Goal: Contribute content: Add original content to the website for others to see

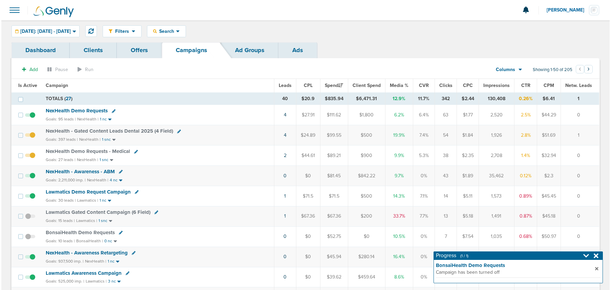
scroll to position [0, 0]
click at [92, 30] on icon at bounding box center [89, 30] width 5 height 5
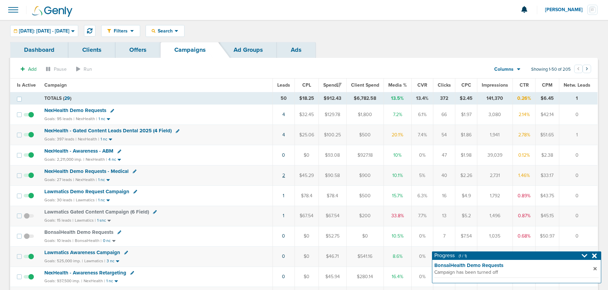
click at [284, 176] on link "2" at bounding box center [283, 176] width 3 height 6
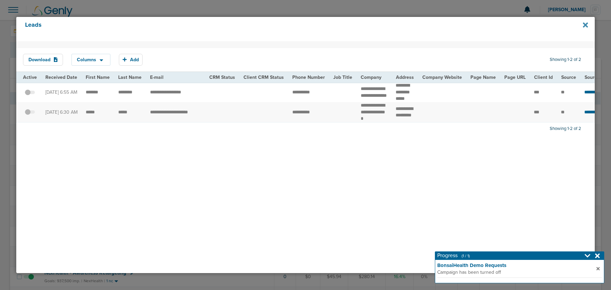
click at [584, 25] on icon at bounding box center [585, 24] width 5 height 5
click at [586, 25] on icon at bounding box center [585, 24] width 5 height 5
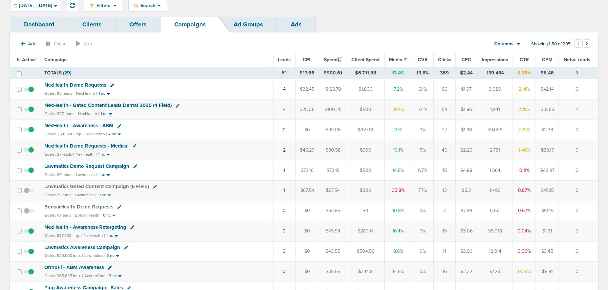
scroll to position [45, 0]
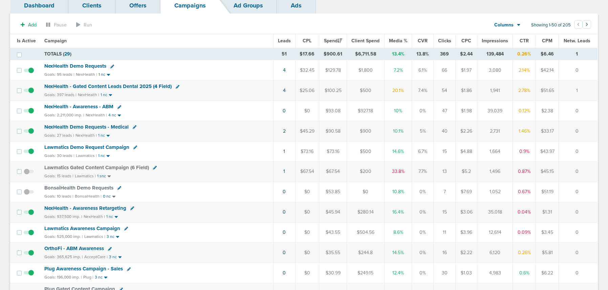
click at [60, 148] on span "Lawmatics Demo Request Campaign" at bounding box center [86, 147] width 85 height 6
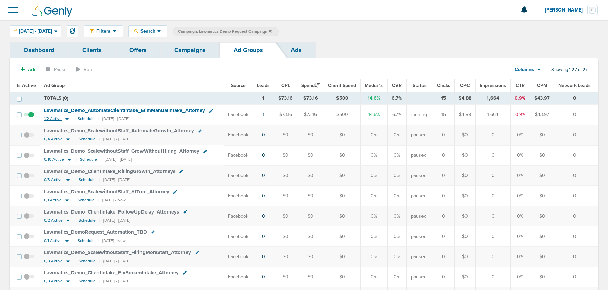
click at [65, 119] on icon at bounding box center [67, 119] width 7 height 6
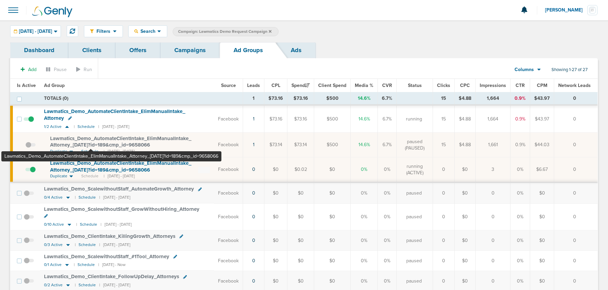
click at [91, 138] on span "Lawmatics_ Demo_ AutomateClientIntake_ ElimManualIntake_ Attorney_ [DATE]?id=18…" at bounding box center [120, 141] width 141 height 13
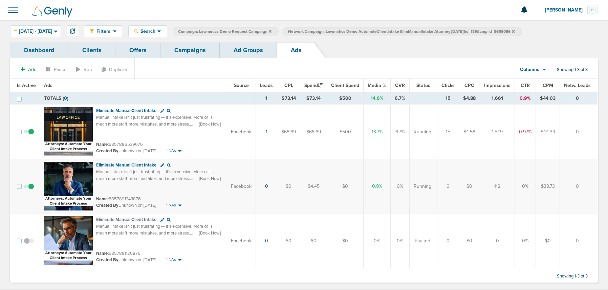
click at [199, 48] on link "Campaigns" at bounding box center [189, 50] width 59 height 16
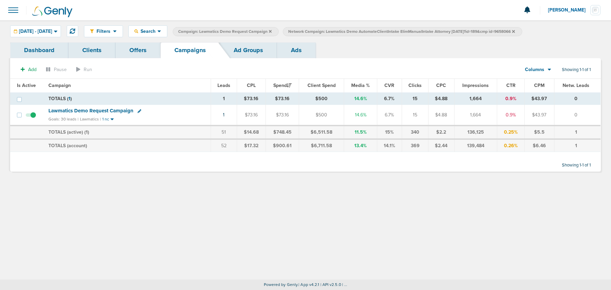
click at [293, 49] on link "Ads" at bounding box center [296, 50] width 39 height 16
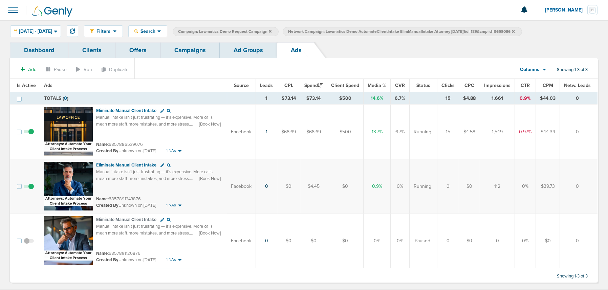
click at [177, 49] on link "Campaigns" at bounding box center [189, 50] width 59 height 16
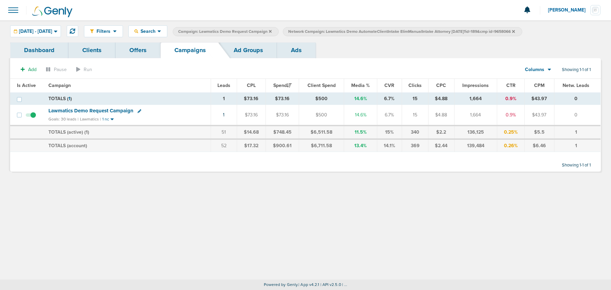
click at [233, 52] on link "Ad Groups" at bounding box center [248, 50] width 57 height 16
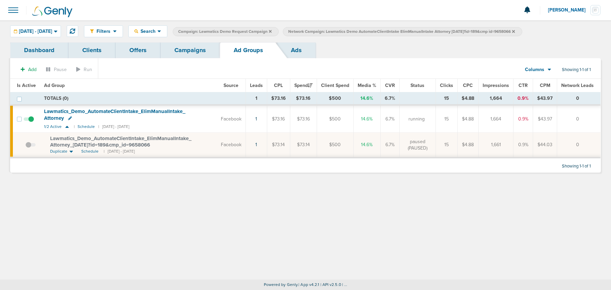
click at [515, 31] on span "Network Campaign: Lawmatics Demo AutomateClientIntake ElimManualIntake Attorney…" at bounding box center [401, 32] width 226 height 6
click at [515, 31] on icon at bounding box center [513, 31] width 3 height 3
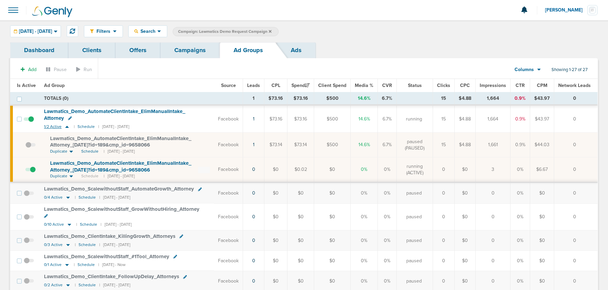
click at [66, 128] on icon at bounding box center [67, 127] width 7 height 6
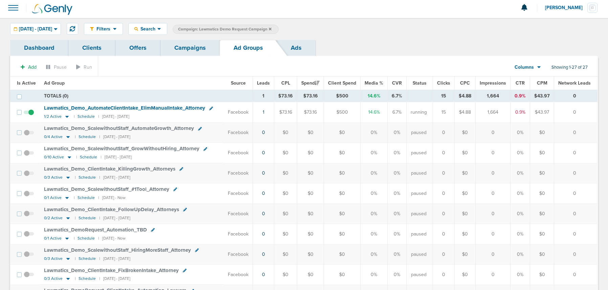
scroll to position [2, 0]
click at [67, 117] on icon at bounding box center [67, 117] width 7 height 6
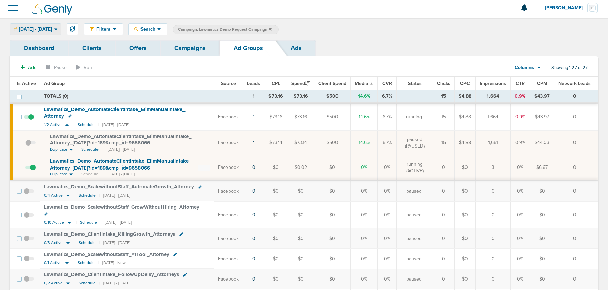
click at [47, 27] on span "[DATE] - [DATE]" at bounding box center [35, 29] width 33 height 5
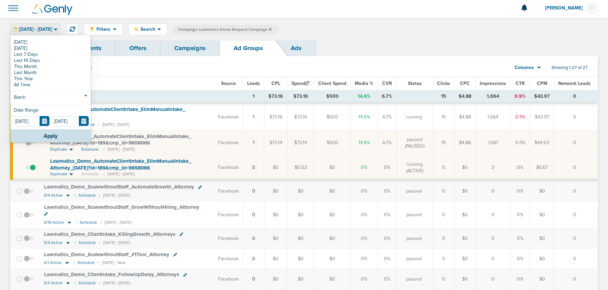
scroll to position [0, 0]
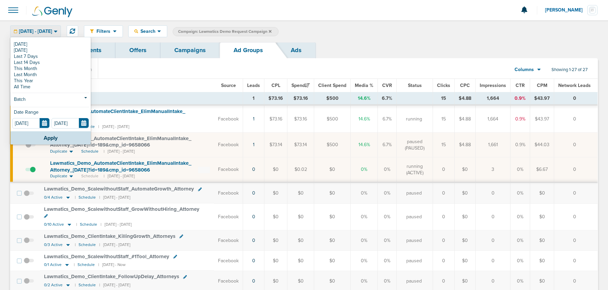
click at [47, 26] on div "[DATE] - [DATE]" at bounding box center [35, 31] width 50 height 11
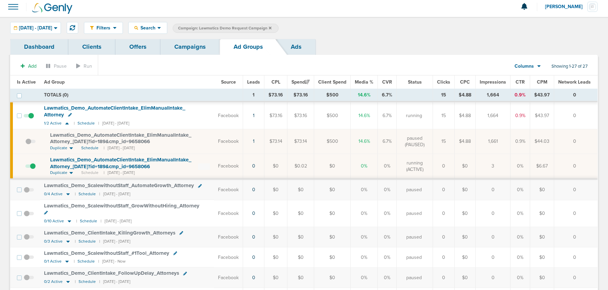
scroll to position [3, 0]
click at [175, 50] on link "Campaigns" at bounding box center [189, 47] width 59 height 16
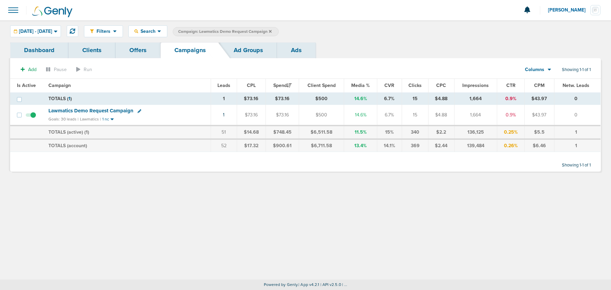
click at [271, 31] on icon at bounding box center [270, 31] width 3 height 4
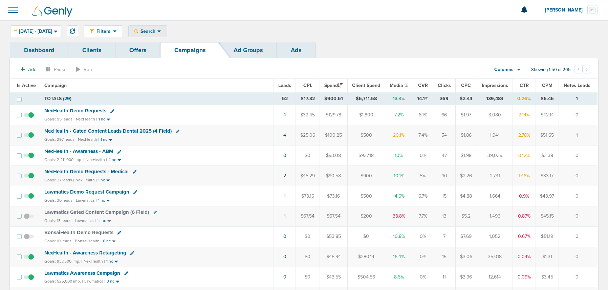
click at [157, 32] on span "Search" at bounding box center [147, 31] width 19 height 6
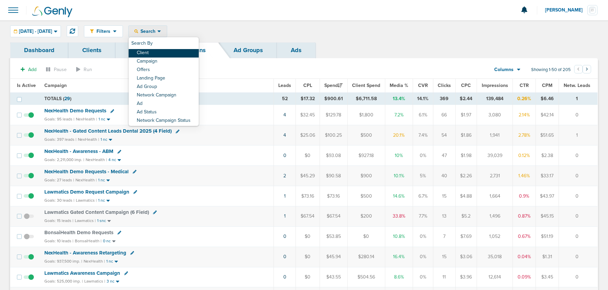
click at [171, 53] on link "Client" at bounding box center [164, 53] width 70 height 8
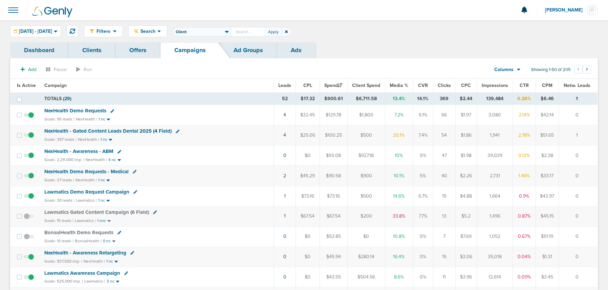
type input "G"
type input "O"
type input "L"
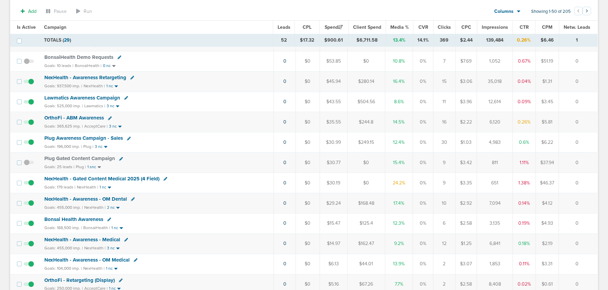
scroll to position [191, 0]
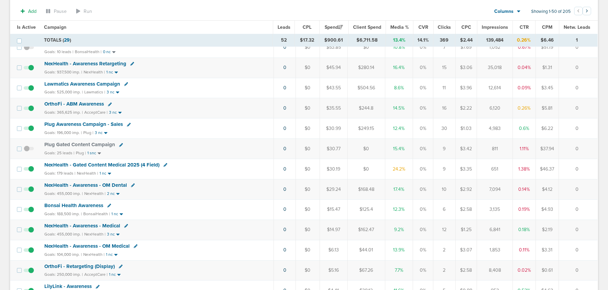
click at [92, 166] on span "NexHealth - Gated Content Medical 2025 (4 Field)" at bounding box center [101, 165] width 115 height 6
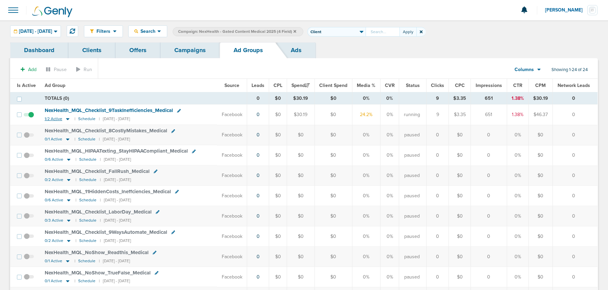
click at [67, 119] on icon at bounding box center [67, 119] width 3 height 2
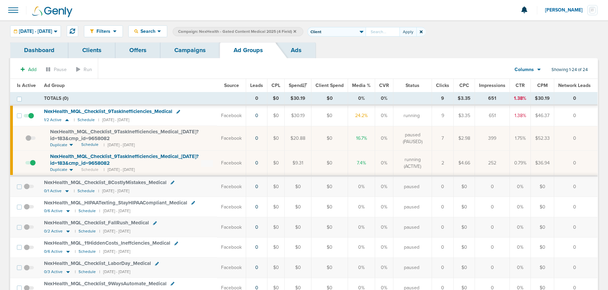
click at [32, 166] on span at bounding box center [30, 166] width 10 height 0
click at [25, 165] on input "checkbox" at bounding box center [25, 165] width 0 height 0
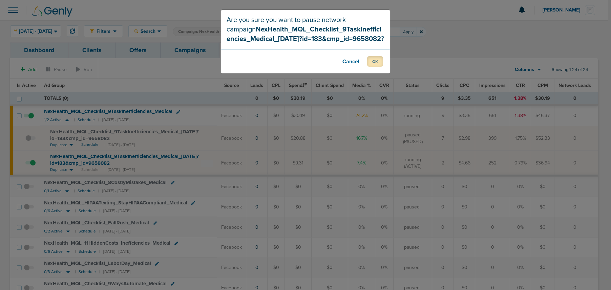
click at [375, 61] on button "OK" at bounding box center [375, 61] width 16 height 10
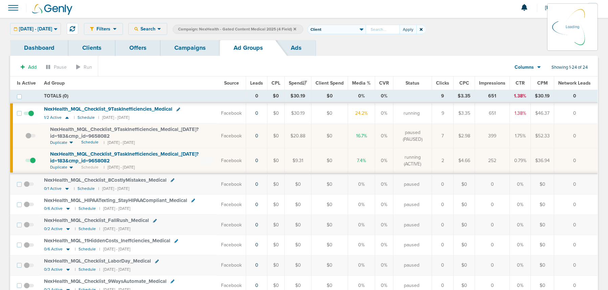
scroll to position [3, 0]
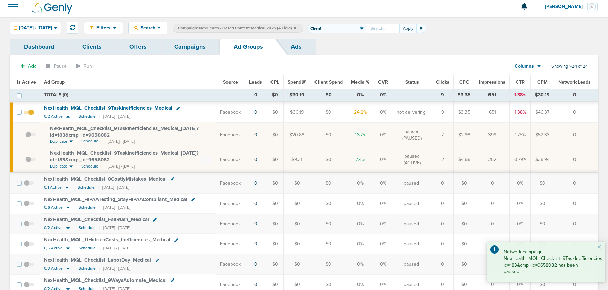
click at [67, 118] on icon at bounding box center [68, 117] width 7 height 6
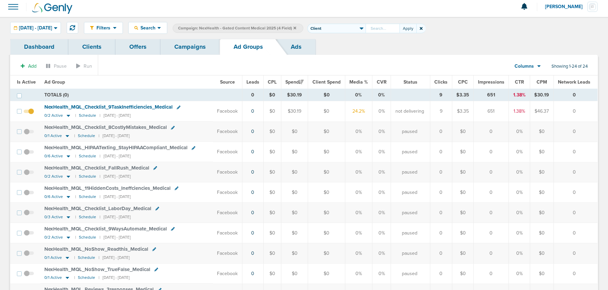
click at [425, 28] on span at bounding box center [420, 28] width 9 height 9
click at [422, 28] on icon at bounding box center [421, 28] width 3 height 4
click at [296, 28] on icon at bounding box center [294, 28] width 3 height 4
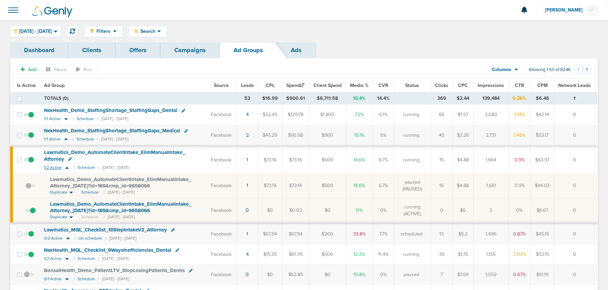
click at [67, 168] on icon at bounding box center [67, 168] width 7 height 6
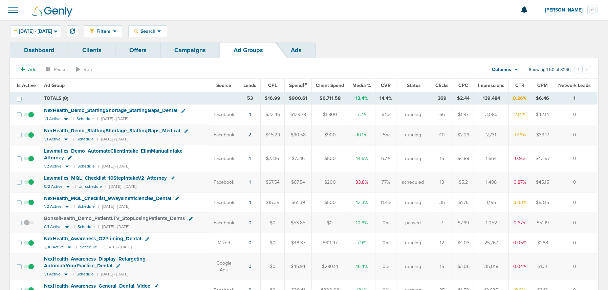
click at [191, 49] on link "Campaigns" at bounding box center [189, 50] width 59 height 16
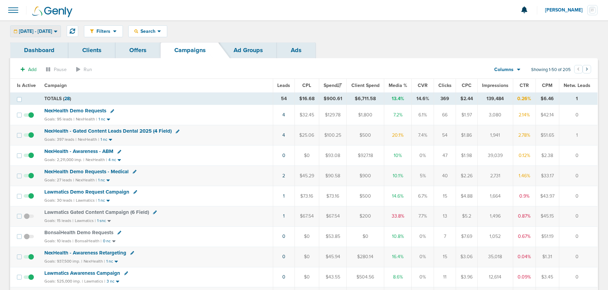
click at [52, 29] on span "[DATE] - [DATE]" at bounding box center [35, 31] width 33 height 5
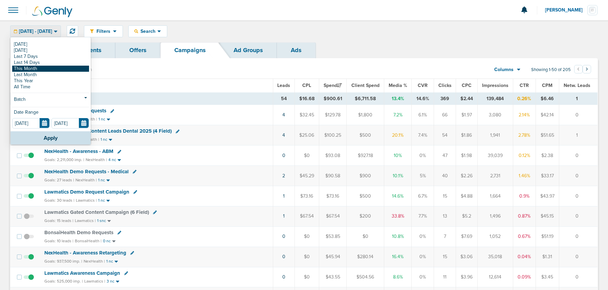
click at [34, 68] on link "This Month" at bounding box center [50, 69] width 77 height 6
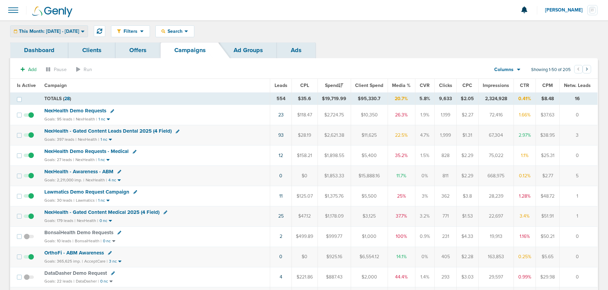
click at [66, 31] on span "This Month: [DATE] - [DATE]" at bounding box center [49, 31] width 60 height 5
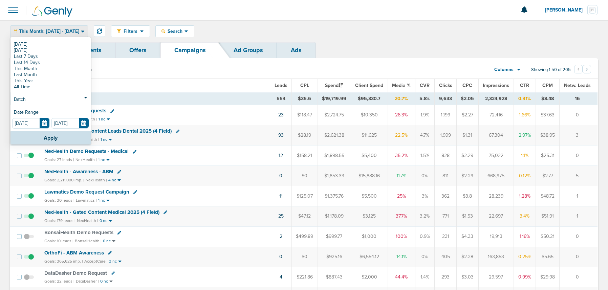
click at [66, 31] on span "This Month: [DATE] - [DATE]" at bounding box center [49, 31] width 60 height 5
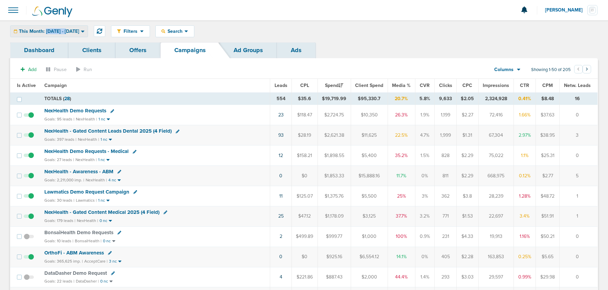
click at [66, 31] on span "This Month: [DATE] - [DATE]" at bounding box center [49, 31] width 60 height 5
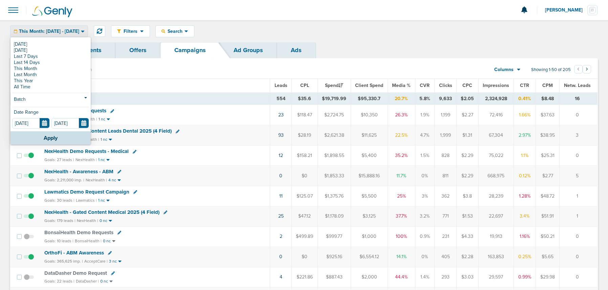
click at [72, 27] on div "This Month: [DATE] - [DATE]" at bounding box center [48, 31] width 77 height 11
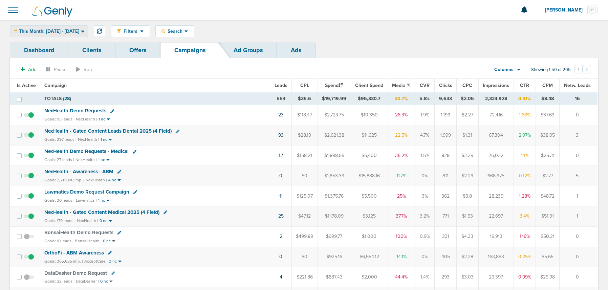
click at [88, 36] on div "This Month: [DATE] - [DATE]" at bounding box center [48, 31] width 77 height 11
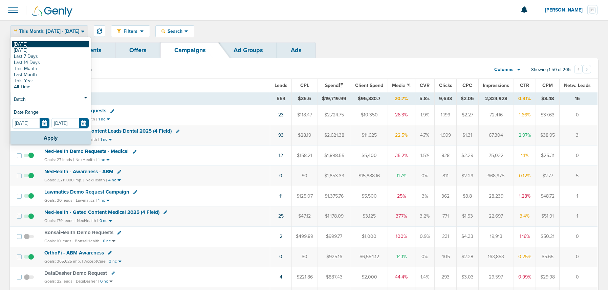
click at [63, 41] on link "[DATE]" at bounding box center [50, 44] width 77 height 6
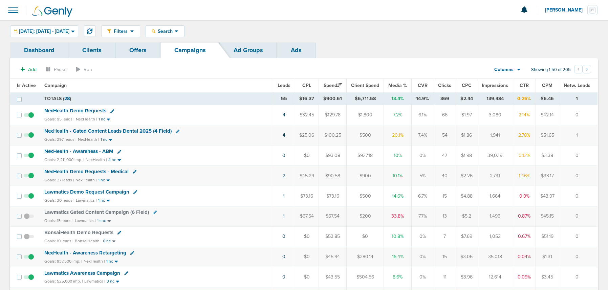
click at [72, 130] on span "NexHealth - Gated Content Leads Dental 2025 (4 Field)" at bounding box center [107, 131] width 127 height 6
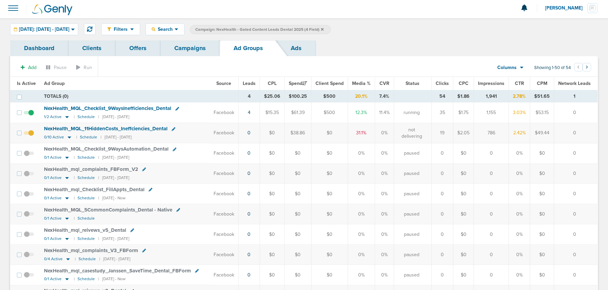
scroll to position [1, 0]
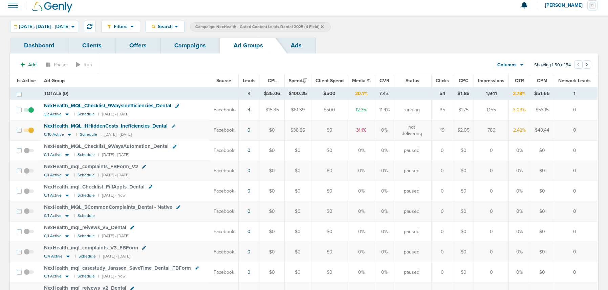
click at [65, 116] on icon at bounding box center [67, 114] width 7 height 6
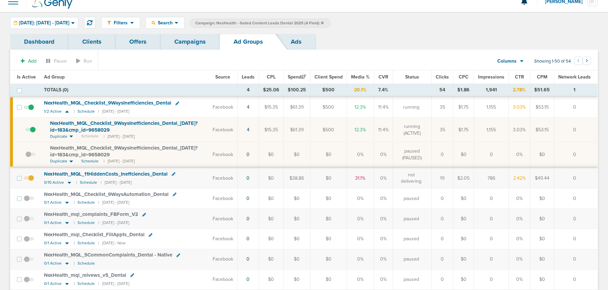
scroll to position [9, 0]
click at [66, 109] on icon at bounding box center [67, 111] width 7 height 6
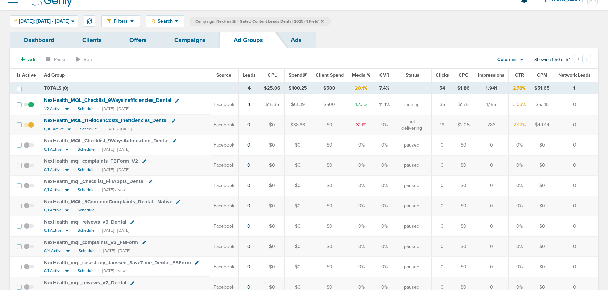
scroll to position [10, 0]
click at [191, 35] on link "Campaigns" at bounding box center [189, 40] width 59 height 16
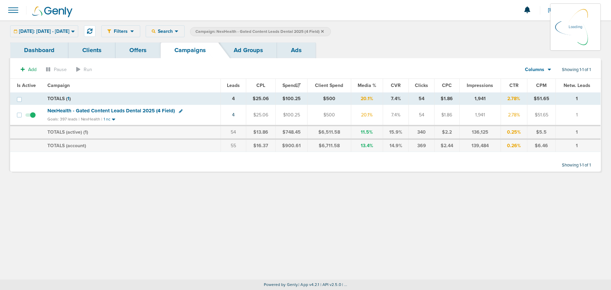
click at [324, 32] on icon at bounding box center [322, 31] width 3 height 3
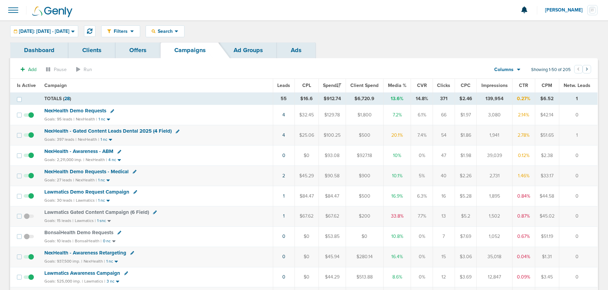
click at [99, 192] on span "Lawmatics Demo Request Campaign" at bounding box center [86, 192] width 85 height 6
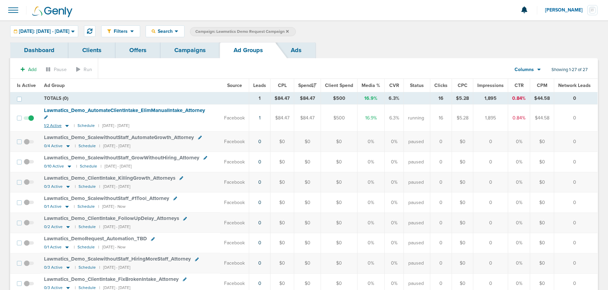
click at [66, 123] on icon at bounding box center [67, 126] width 7 height 6
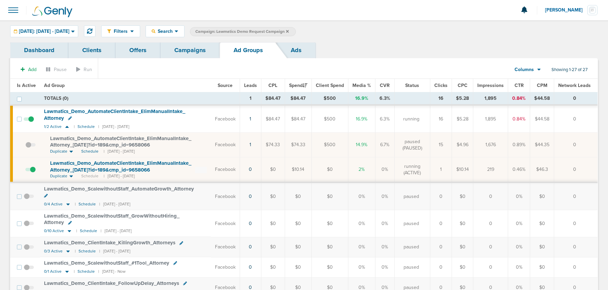
click at [34, 173] on span at bounding box center [30, 173] width 10 height 0
click at [25, 171] on input "checkbox" at bounding box center [25, 171] width 0 height 0
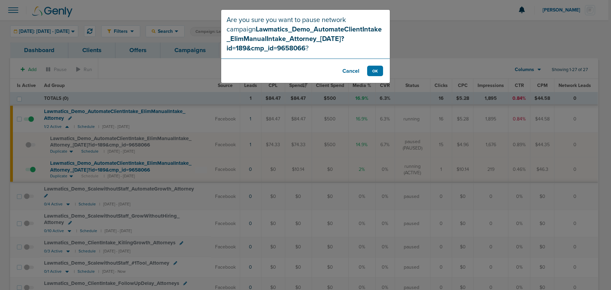
click at [358, 71] on button "Cancel" at bounding box center [350, 71] width 27 height 10
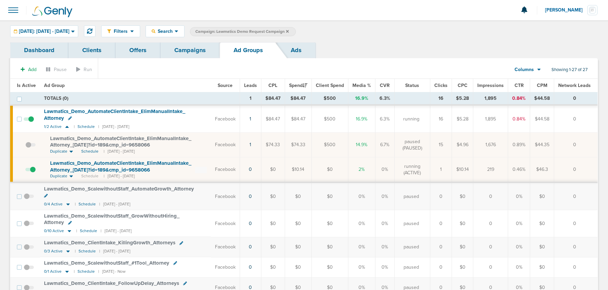
click at [106, 169] on span "Lawmatics_ Demo_ AutomateClientIntake_ ElimManualIntake_ Attorney_ [DATE]?id=18…" at bounding box center [120, 166] width 141 height 13
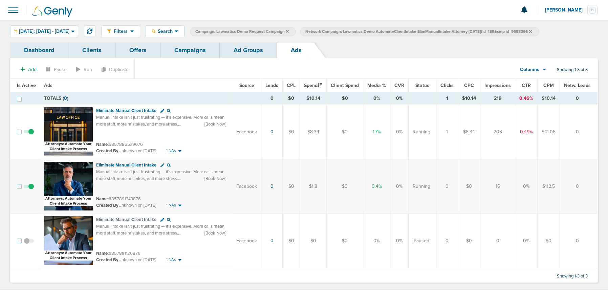
click at [252, 46] on link "Ad Groups" at bounding box center [248, 50] width 57 height 16
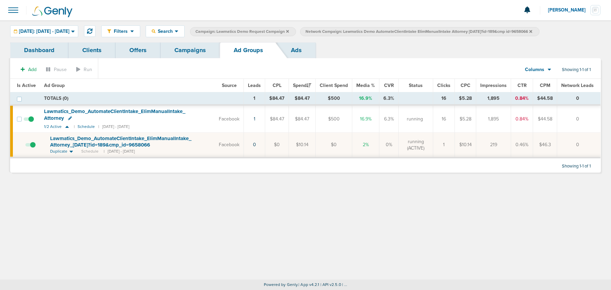
click at [532, 32] on icon at bounding box center [530, 31] width 3 height 3
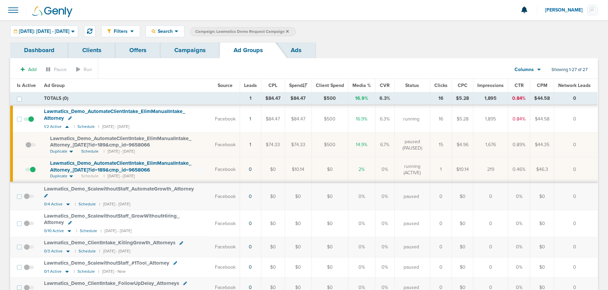
click at [202, 53] on link "Campaigns" at bounding box center [189, 50] width 59 height 16
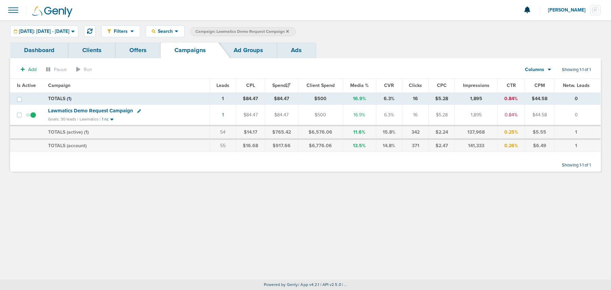
click at [289, 31] on icon at bounding box center [287, 31] width 3 height 3
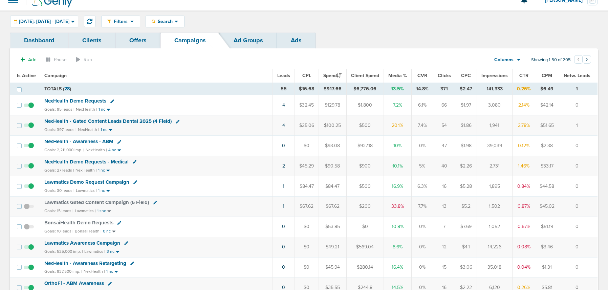
scroll to position [15, 0]
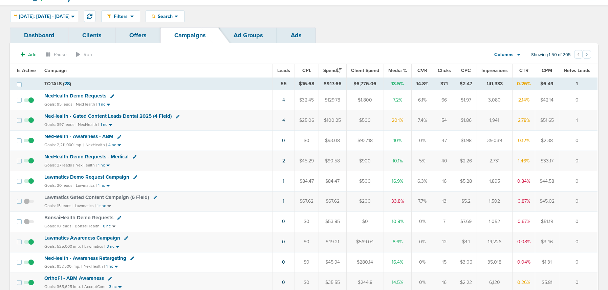
click at [77, 177] on span "Lawmatics Demo Request Campaign" at bounding box center [86, 177] width 85 height 6
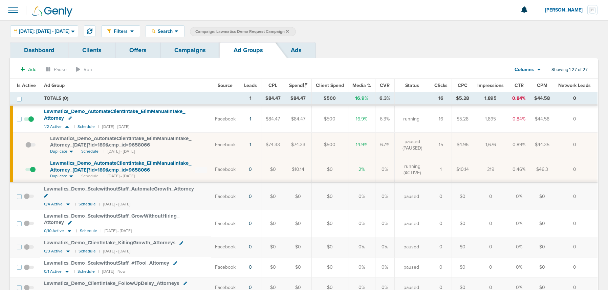
click at [76, 144] on span "Lawmatics_ Demo_ AutomateClientIntake_ ElimManualIntake_ Attorney_ [DATE]?id=18…" at bounding box center [120, 141] width 141 height 13
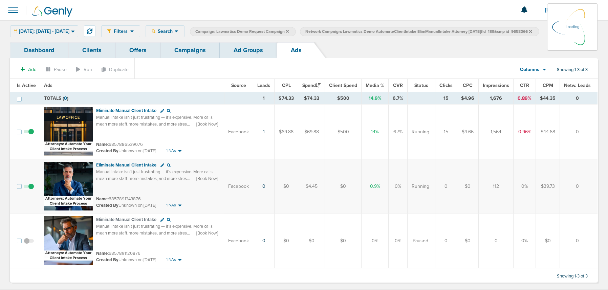
click at [52, 32] on div "[DATE]: [DATE] - [DATE] [DATE] [DATE] Last 7 Days Last 14 Days This Month Last …" at bounding box center [44, 31] width 68 height 12
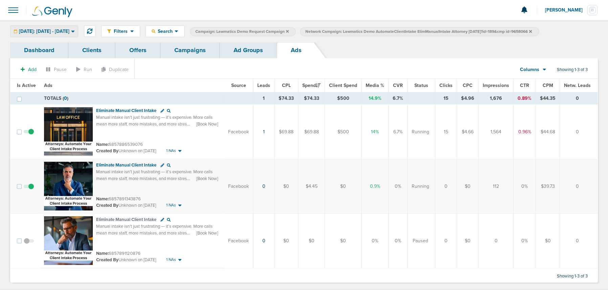
click at [46, 29] on span "[DATE]: [DATE] - [DATE]" at bounding box center [44, 31] width 50 height 5
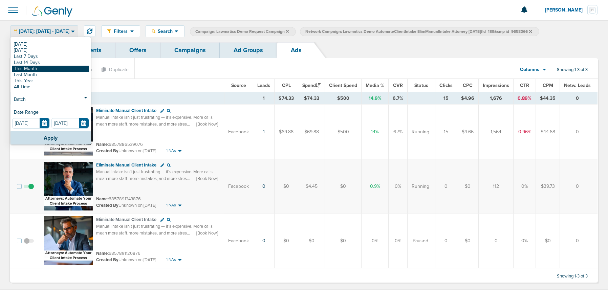
click at [50, 67] on link "This Month" at bounding box center [50, 69] width 77 height 6
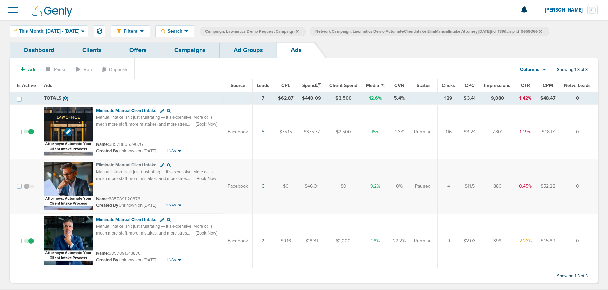
click at [76, 122] on img at bounding box center [68, 131] width 49 height 49
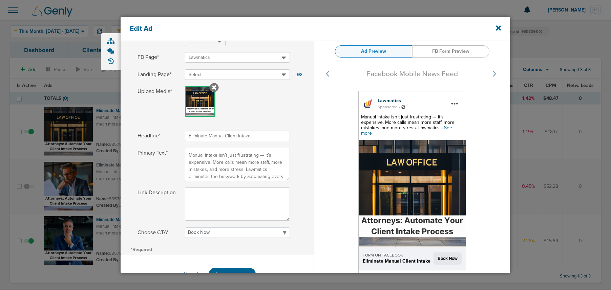
scroll to position [92, 0]
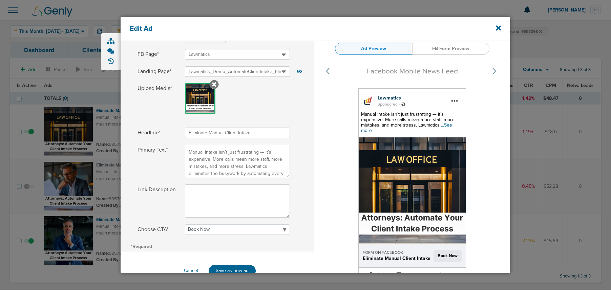
drag, startPoint x: 443, startPoint y: 124, endPoint x: 379, endPoint y: 125, distance: 64.3
click at [442, 124] on span "...See more" at bounding box center [406, 127] width 91 height 11
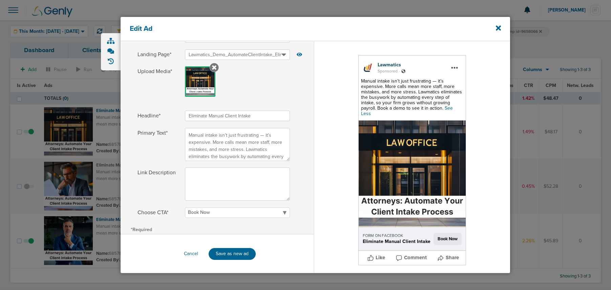
scroll to position [109, 0]
click at [499, 30] on icon at bounding box center [498, 27] width 5 height 7
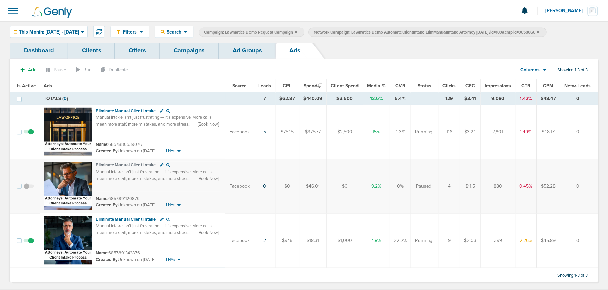
scroll to position [0, 0]
click at [225, 48] on link "Ad Groups" at bounding box center [248, 50] width 57 height 16
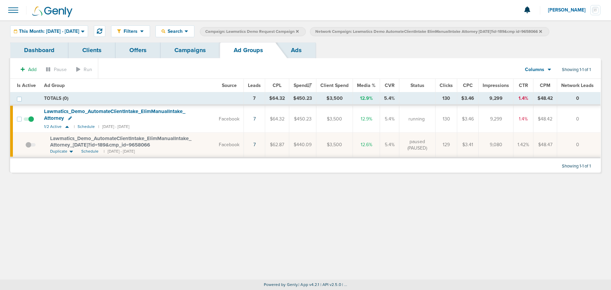
click at [542, 31] on icon at bounding box center [540, 31] width 3 height 4
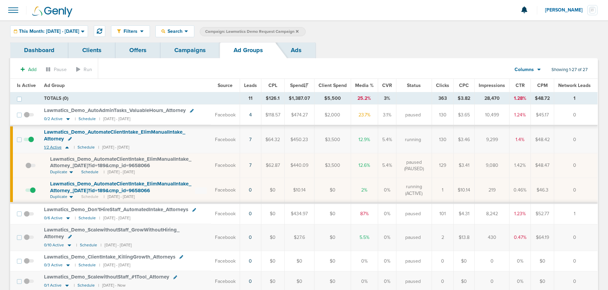
click at [65, 148] on icon at bounding box center [67, 148] width 7 height 6
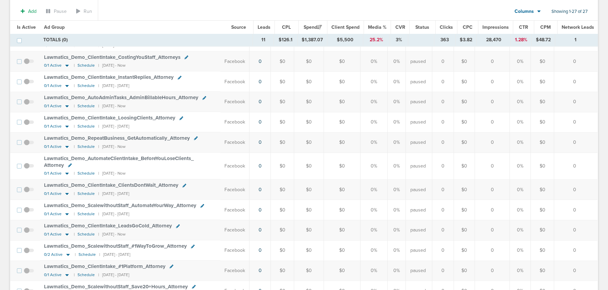
scroll to position [325, 0]
click at [79, 172] on small "Schedule" at bounding box center [86, 174] width 17 height 5
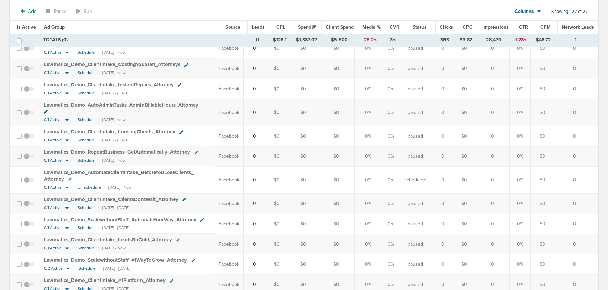
scroll to position [331, 0]
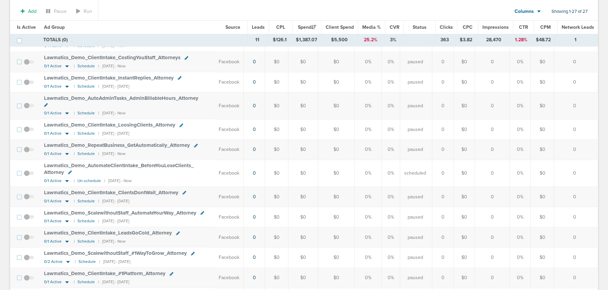
click at [27, 177] on span at bounding box center [29, 177] width 10 height 0
click at [29, 175] on input "checkbox" at bounding box center [29, 175] width 0 height 0
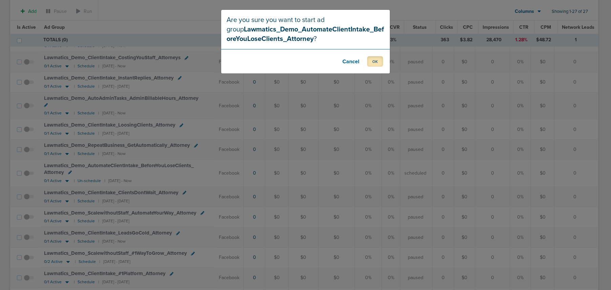
click at [373, 62] on button "OK" at bounding box center [375, 61] width 16 height 10
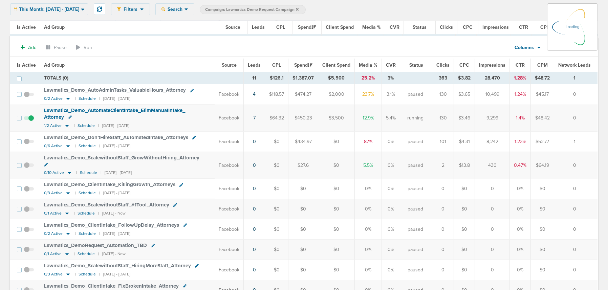
scroll to position [0, 0]
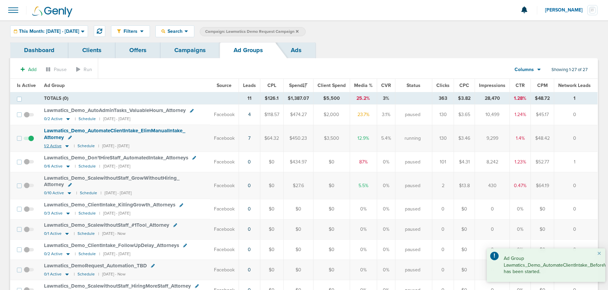
click at [65, 146] on icon at bounding box center [66, 146] width 3 height 2
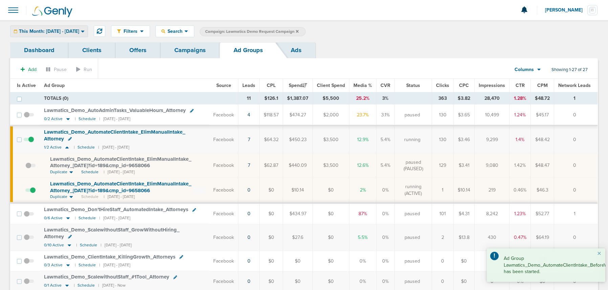
click at [40, 31] on span "This Month: [DATE] - [DATE]" at bounding box center [49, 31] width 60 height 5
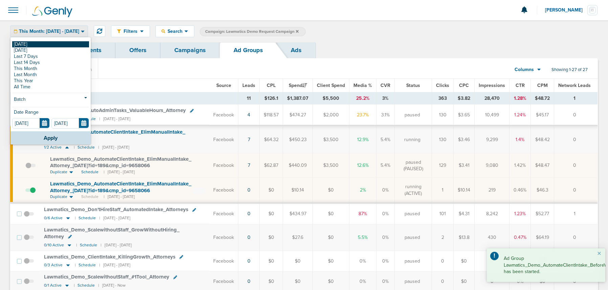
click at [44, 43] on link "[DATE]" at bounding box center [50, 44] width 77 height 6
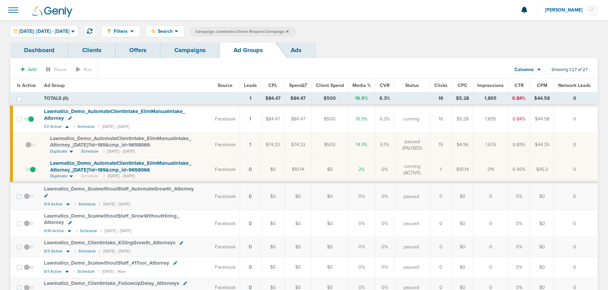
click at [32, 173] on span at bounding box center [30, 173] width 10 height 0
click at [25, 171] on input "checkbox" at bounding box center [25, 171] width 0 height 0
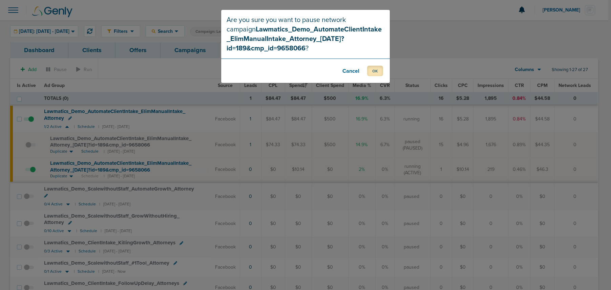
click at [372, 73] on button "OK" at bounding box center [375, 71] width 16 height 10
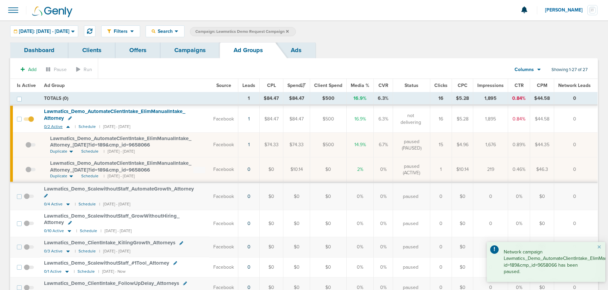
click at [67, 127] on icon at bounding box center [67, 127] width 3 height 2
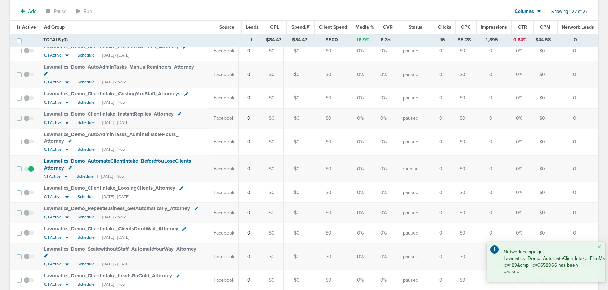
scroll to position [340, 0]
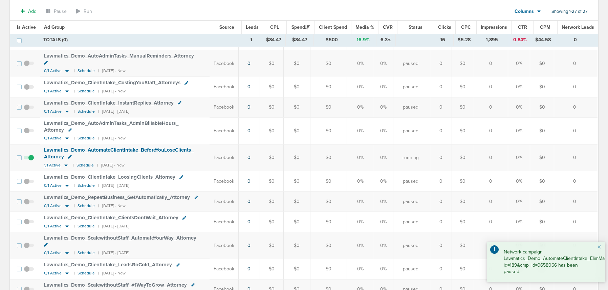
click at [65, 165] on icon at bounding box center [65, 166] width 3 height 2
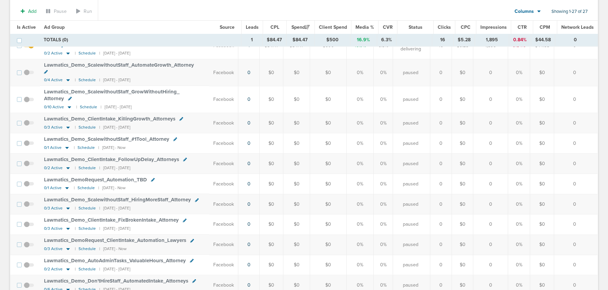
scroll to position [0, 0]
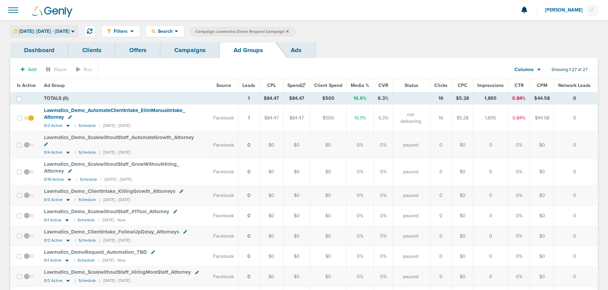
click at [38, 34] on span "[DATE]: [DATE] - [DATE]" at bounding box center [44, 31] width 50 height 5
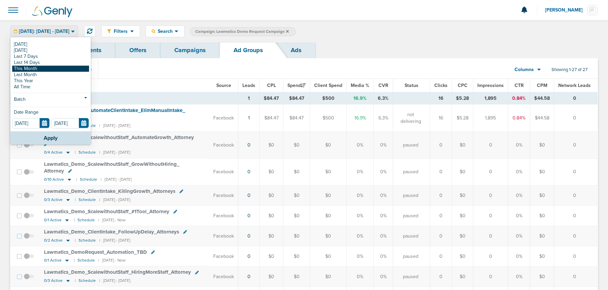
click at [39, 68] on link "This Month" at bounding box center [50, 69] width 77 height 6
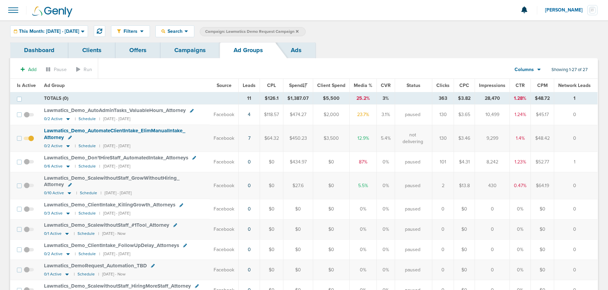
scroll to position [4, 0]
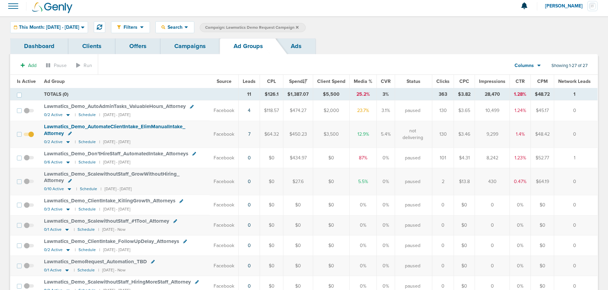
click at [178, 46] on link "Campaigns" at bounding box center [189, 46] width 59 height 16
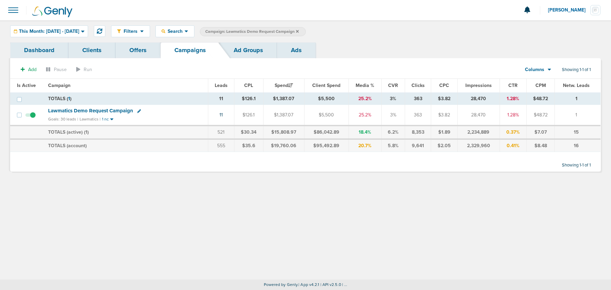
click at [134, 50] on link "Offers" at bounding box center [137, 50] width 45 height 16
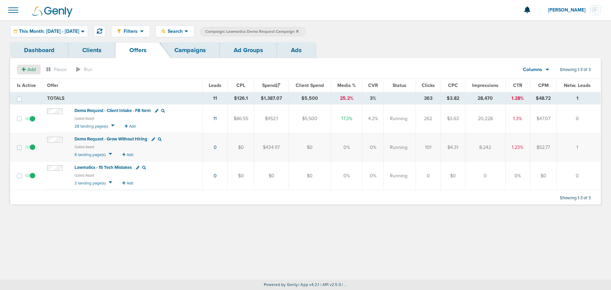
click at [26, 70] on span "Add" at bounding box center [29, 70] width 14 height 6
click at [34, 84] on button "Offer" at bounding box center [26, 82] width 18 height 9
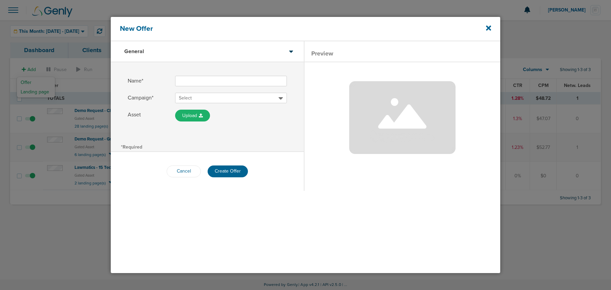
click at [195, 79] on input "Name*" at bounding box center [231, 81] width 112 height 10
type input "Demo Request - Legal CRM"
click at [203, 97] on span "Select" at bounding box center [229, 98] width 100 height 7
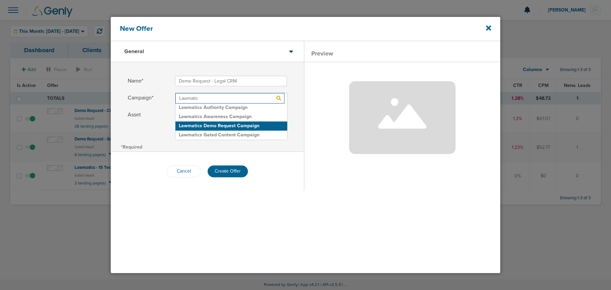
type input "Lawmatic"
click at [203, 123] on h2 "Lawmatics Demo Request Campaign" at bounding box center [231, 126] width 112 height 9
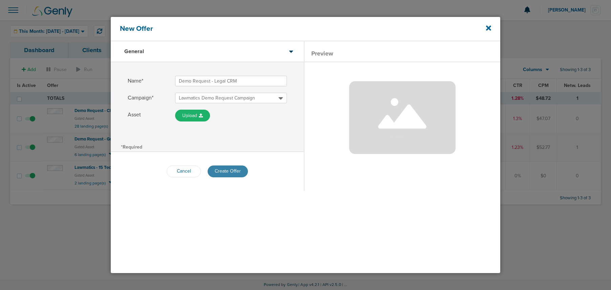
click at [226, 169] on button "Create Offer" at bounding box center [227, 172] width 40 height 12
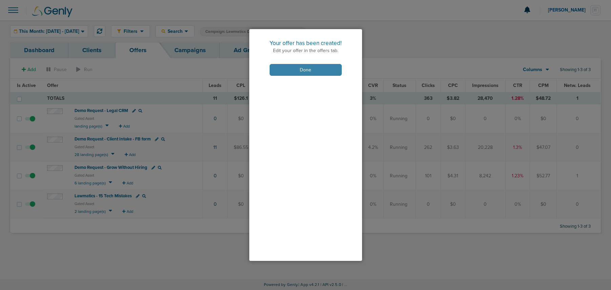
click at [303, 72] on button "Done" at bounding box center [305, 70] width 72 height 12
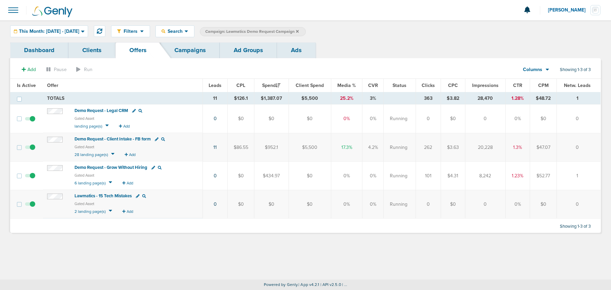
click at [111, 112] on span "Demo Request - Legal CRM" at bounding box center [100, 110] width 53 height 5
